Goal: Navigation & Orientation: Find specific page/section

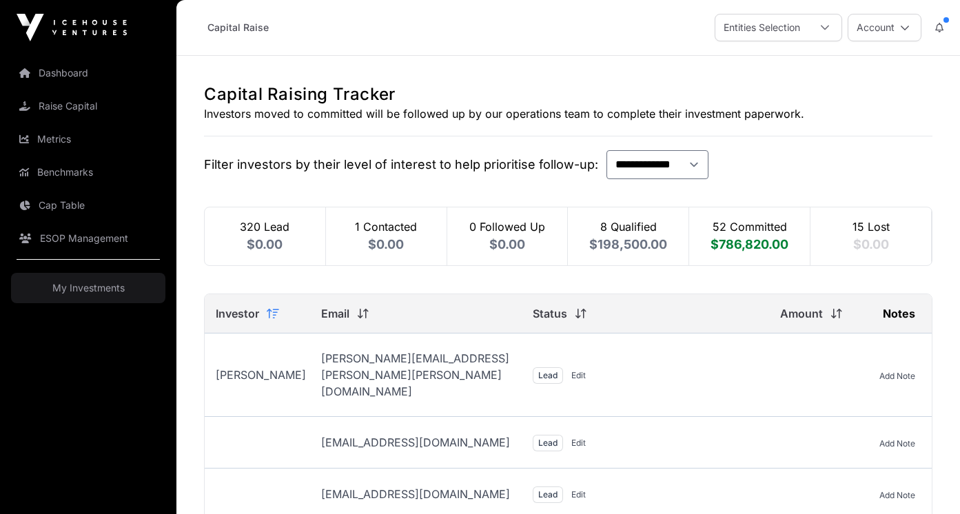
scroll to position [3, 0]
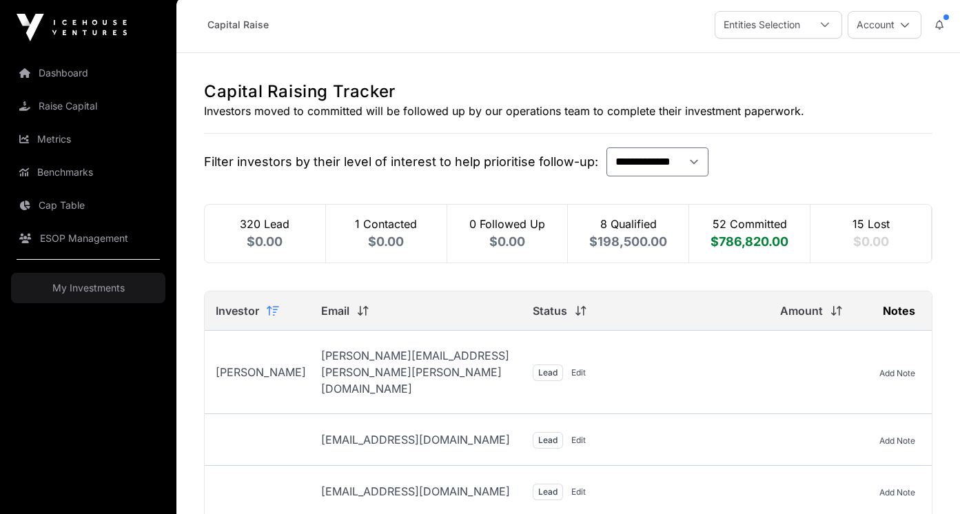
click at [82, 70] on link "Dashboard" at bounding box center [88, 73] width 154 height 30
click at [28, 29] on img at bounding box center [72, 28] width 110 height 28
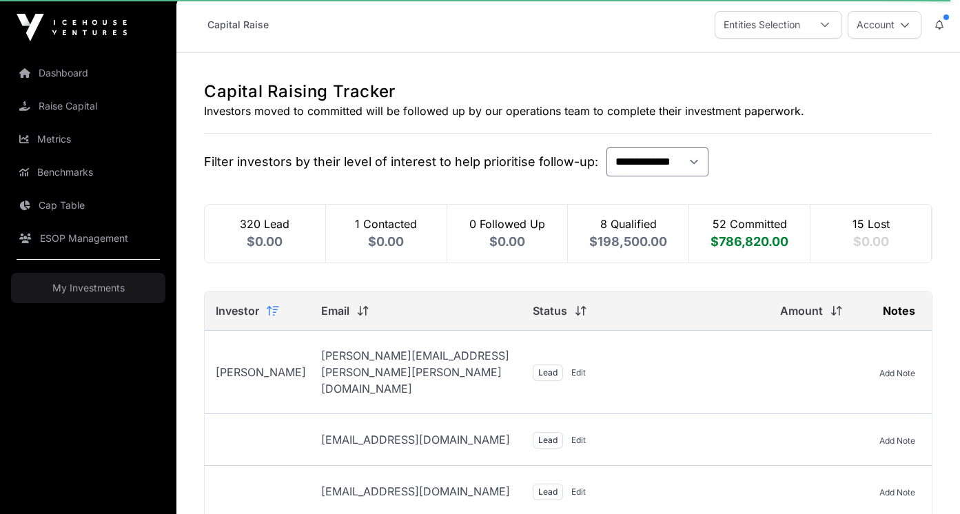
click at [37, 28] on img at bounding box center [72, 28] width 110 height 28
